Goal: Understand process/instructions: Learn about a topic

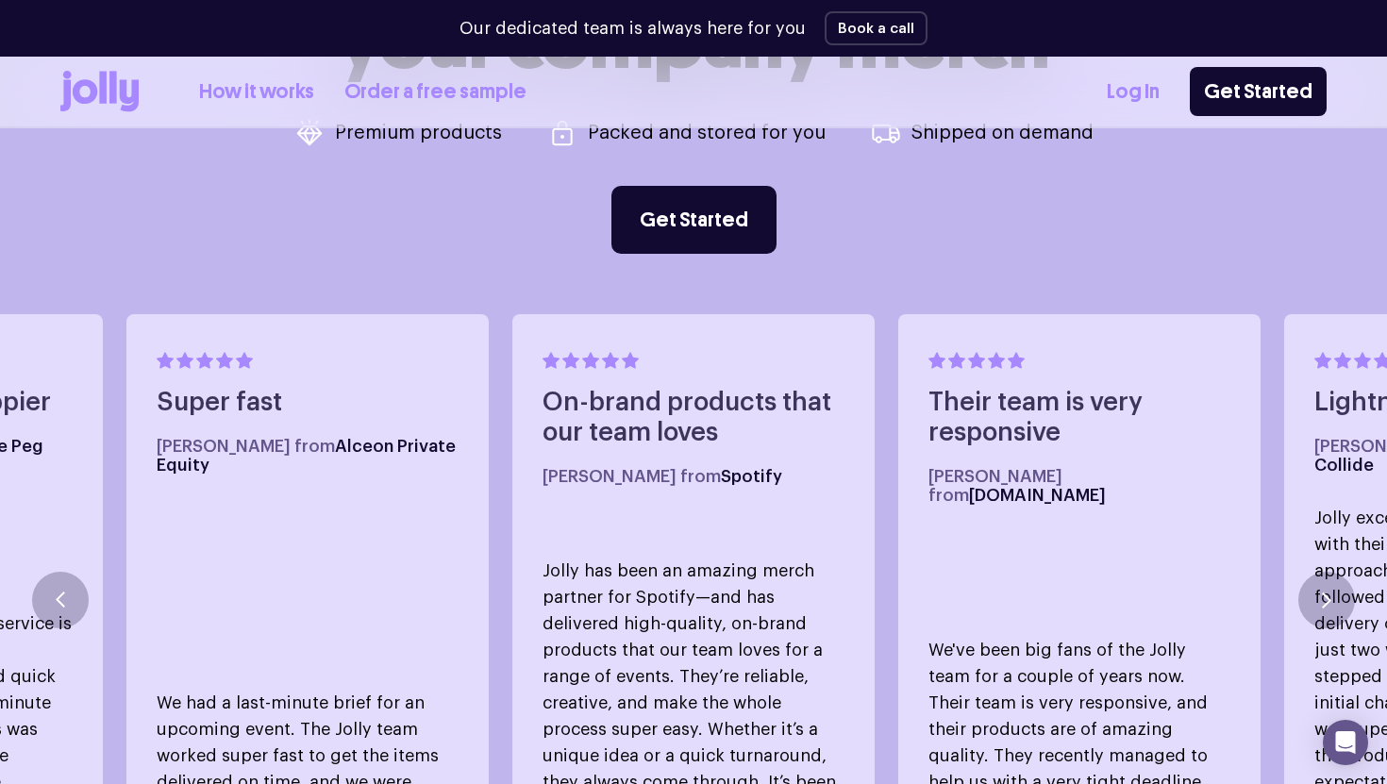
scroll to position [889, 0]
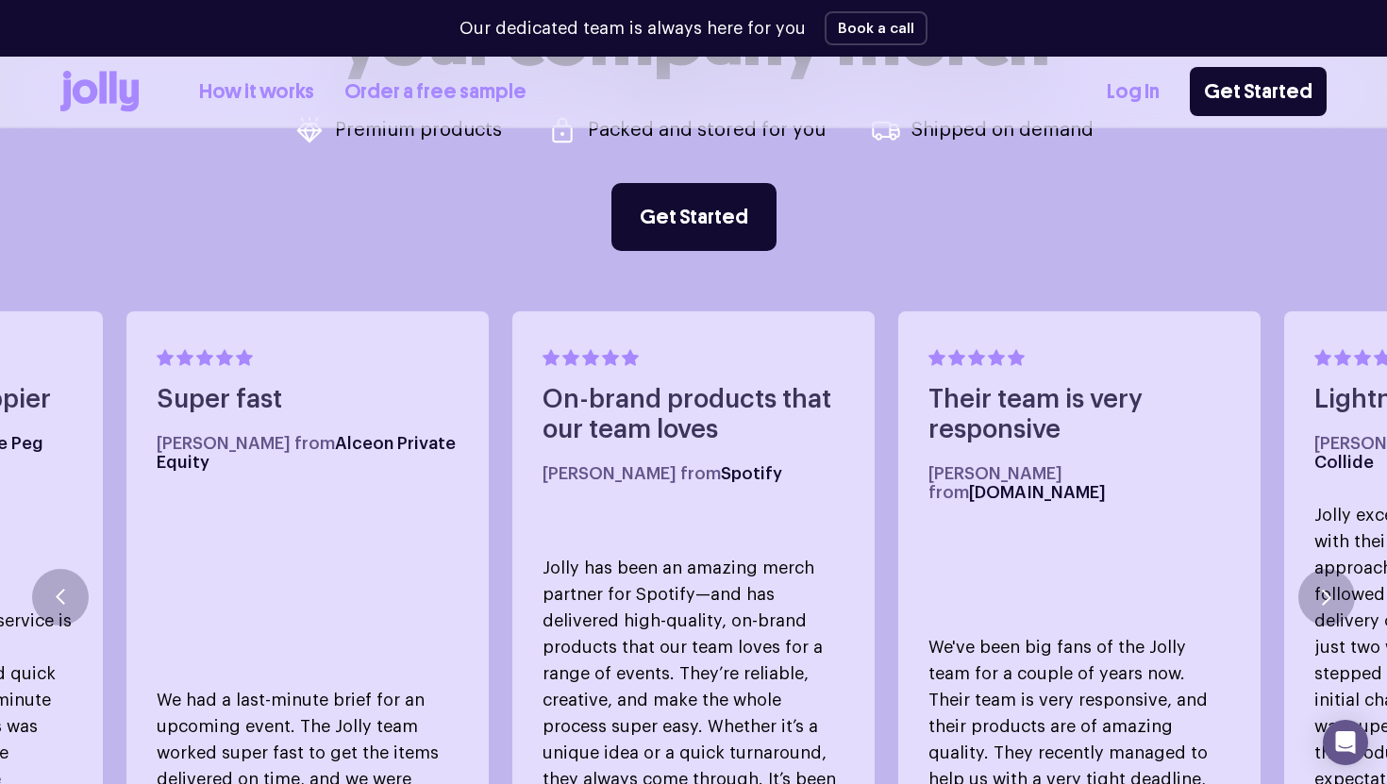
click at [1148, 87] on link "Log In" at bounding box center [1133, 91] width 53 height 31
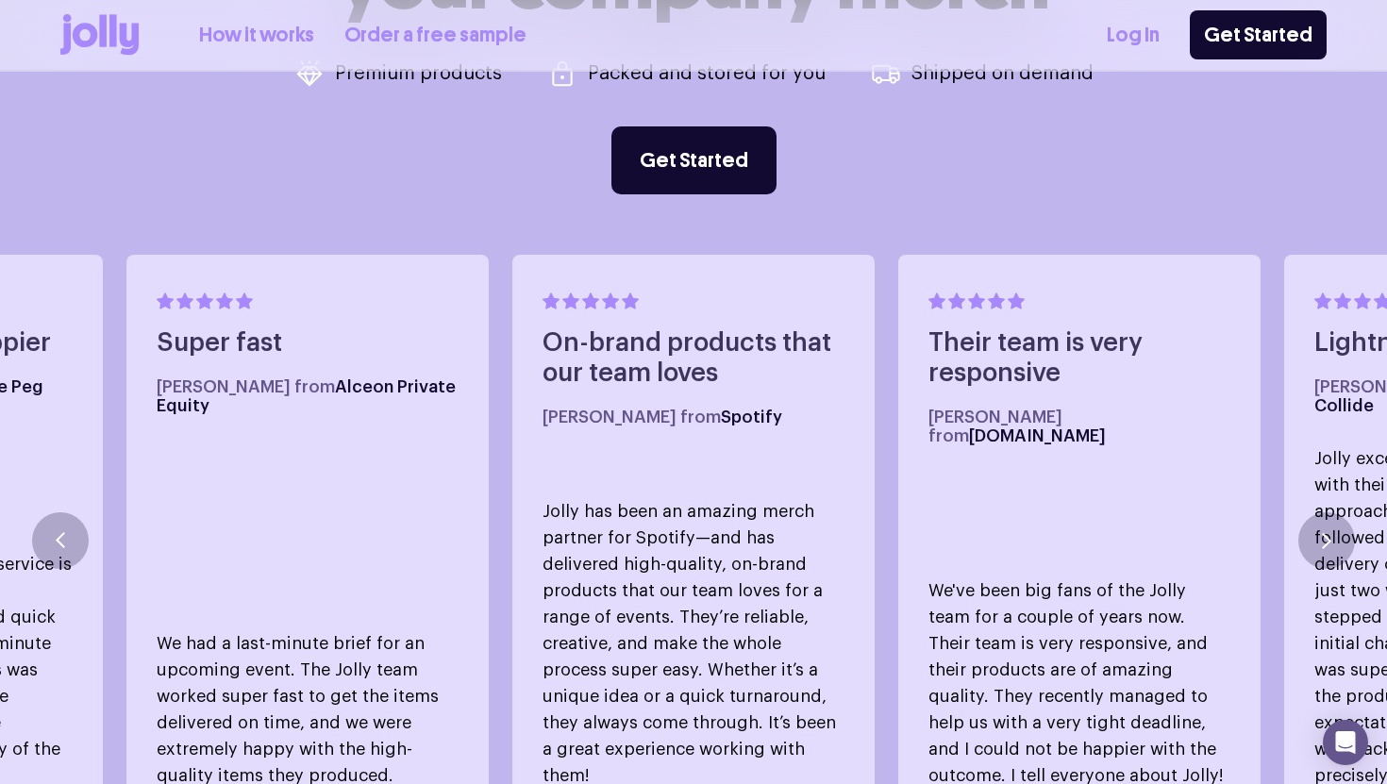
click at [254, 40] on link "How it works" at bounding box center [256, 35] width 115 height 31
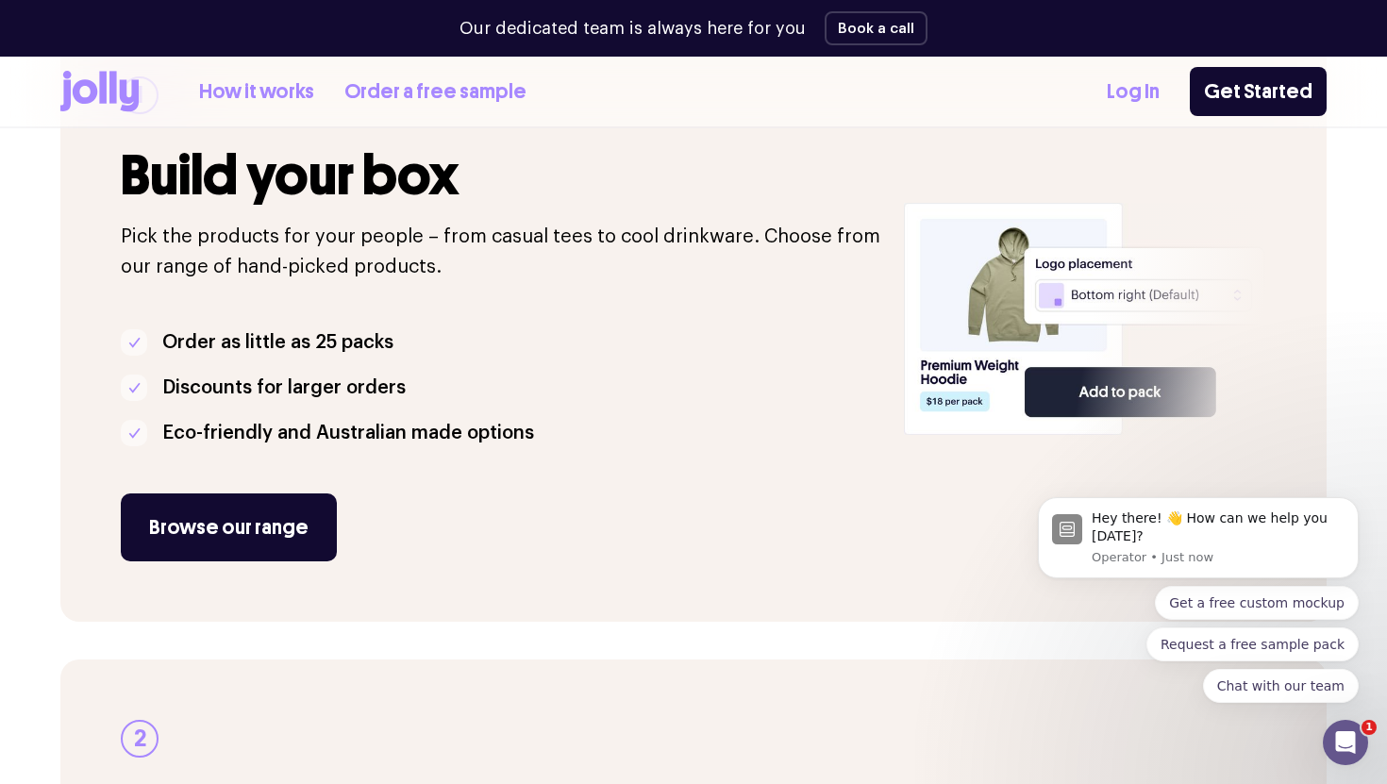
scroll to position [342, 0]
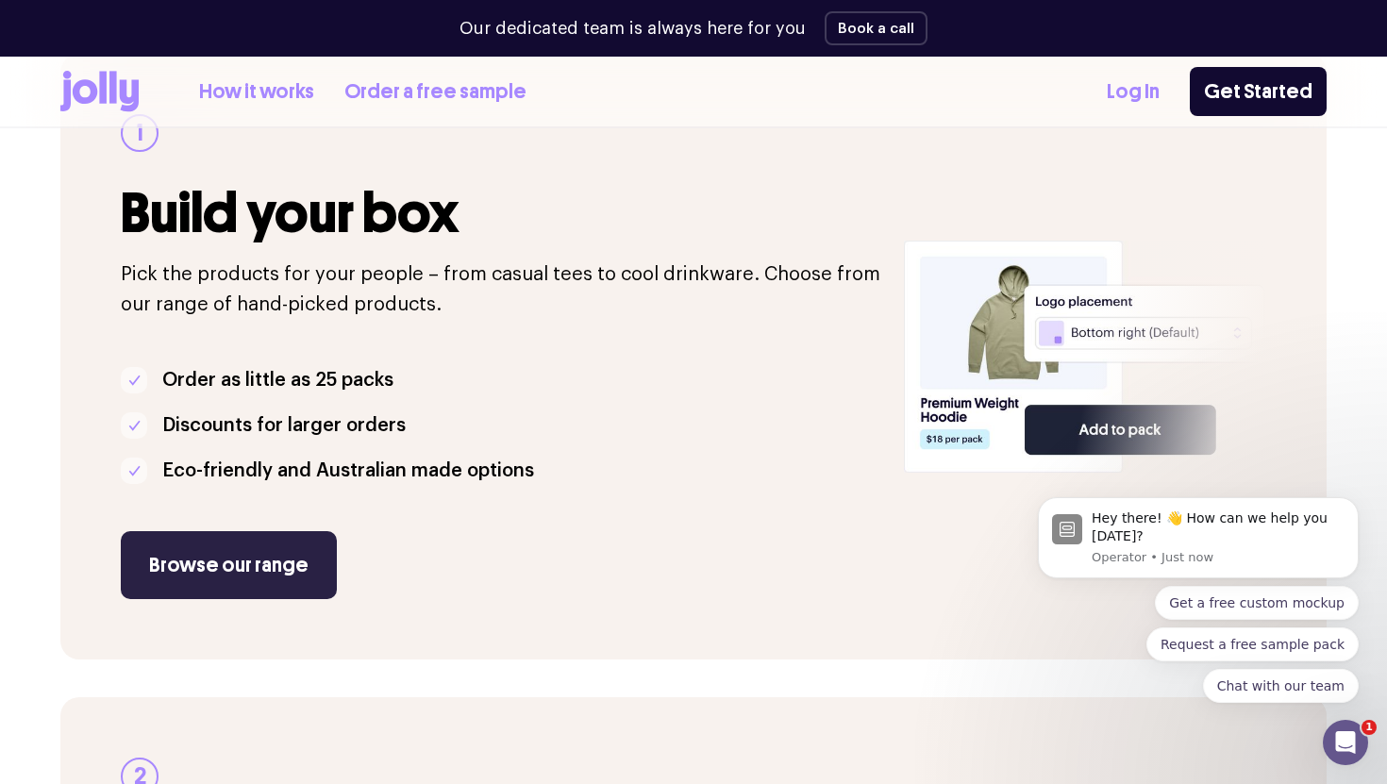
click at [213, 565] on link "Browse our range" at bounding box center [229, 565] width 216 height 68
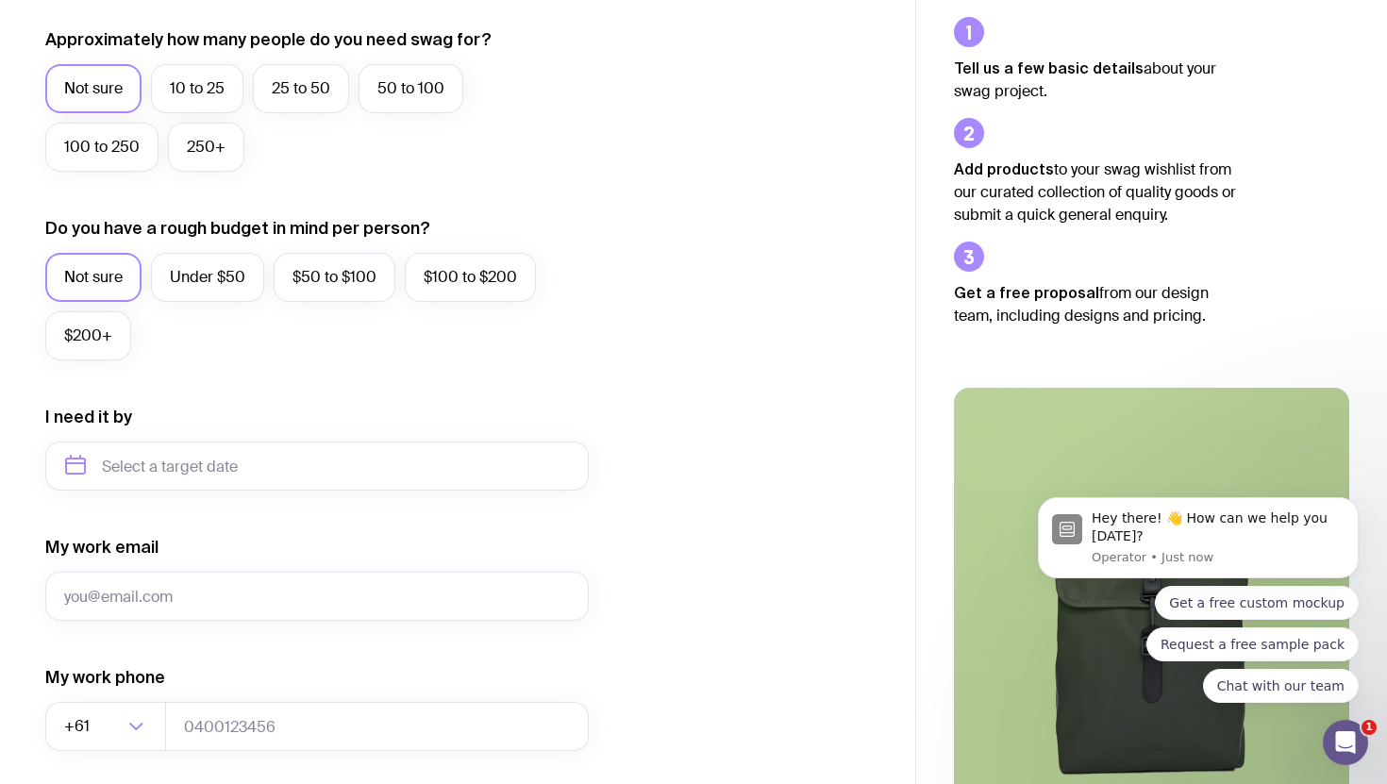
scroll to position [600, 0]
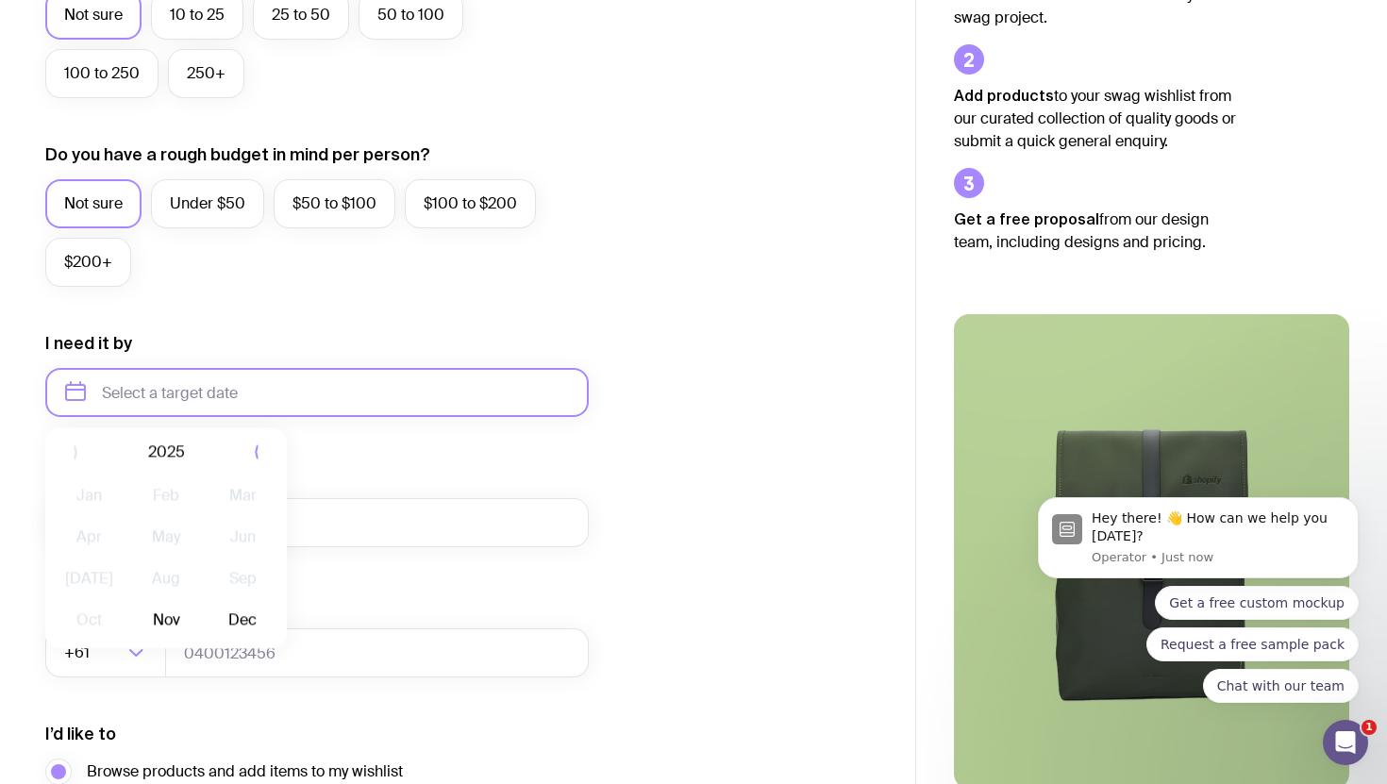
click at [288, 391] on input "text" at bounding box center [316, 392] width 543 height 49
click at [174, 622] on button "Nov" at bounding box center [165, 625] width 69 height 38
type input "November 2025"
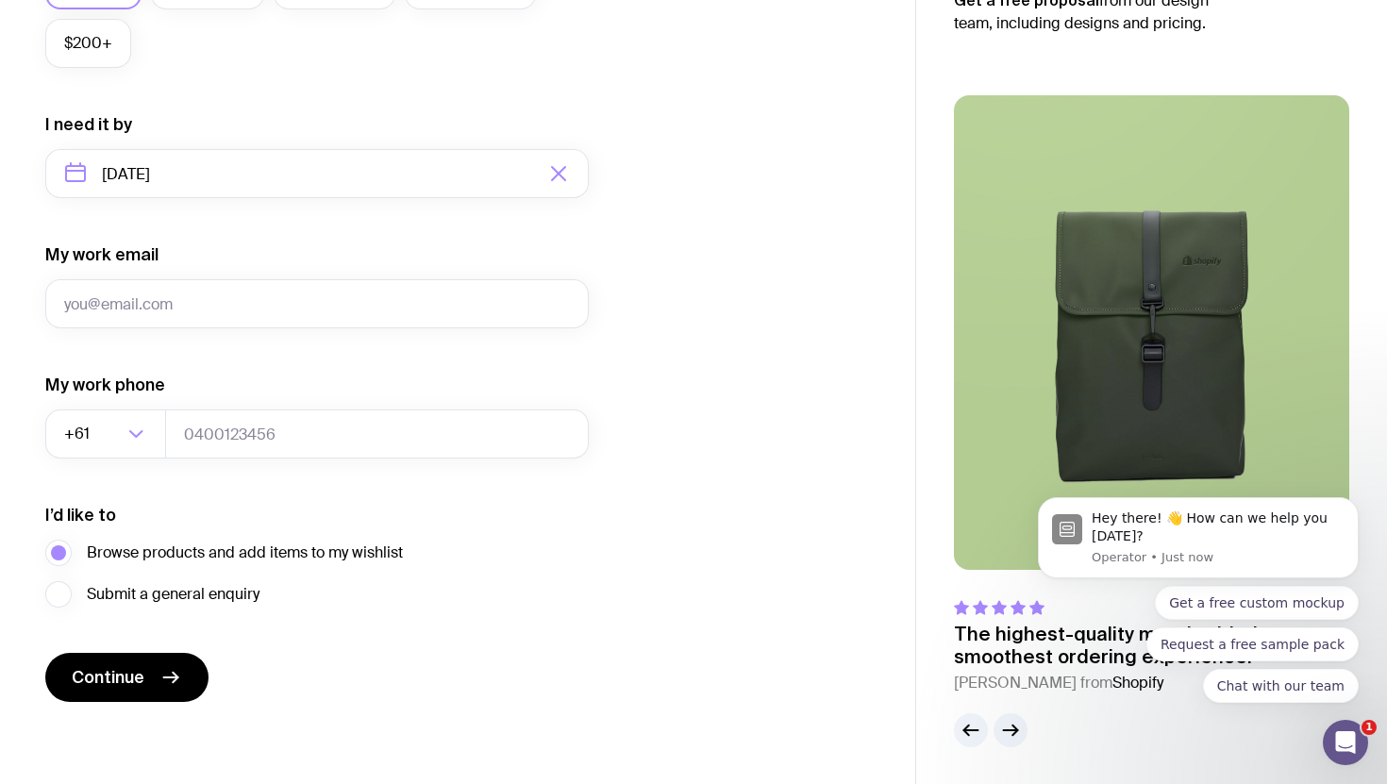
scroll to position [820, 0]
click at [1355, 503] on icon "Dismiss notification" at bounding box center [1353, 502] width 10 height 10
